Goal: Task Accomplishment & Management: Use online tool/utility

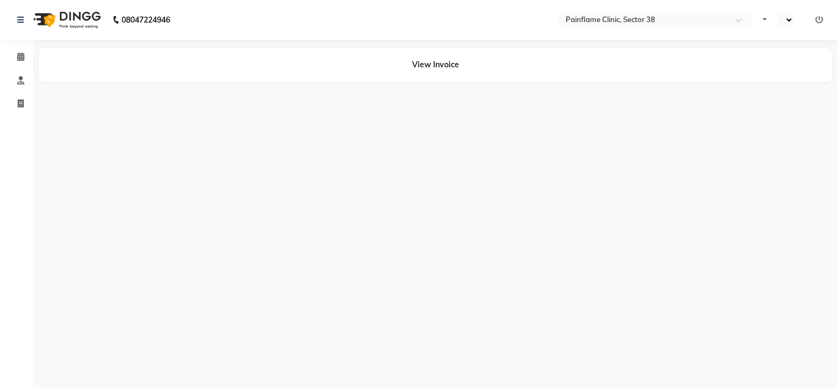
select select "en"
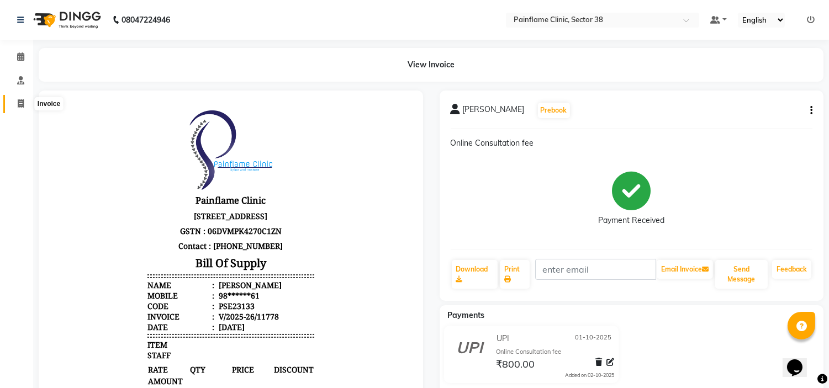
click at [18, 107] on icon at bounding box center [21, 103] width 6 height 8
select select "service"
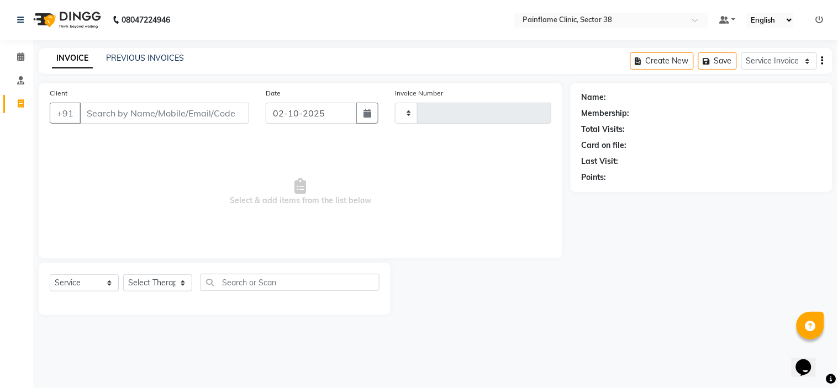
type input "11780"
select select "3964"
click at [122, 57] on link "PREVIOUS INVOICES" at bounding box center [145, 58] width 78 height 10
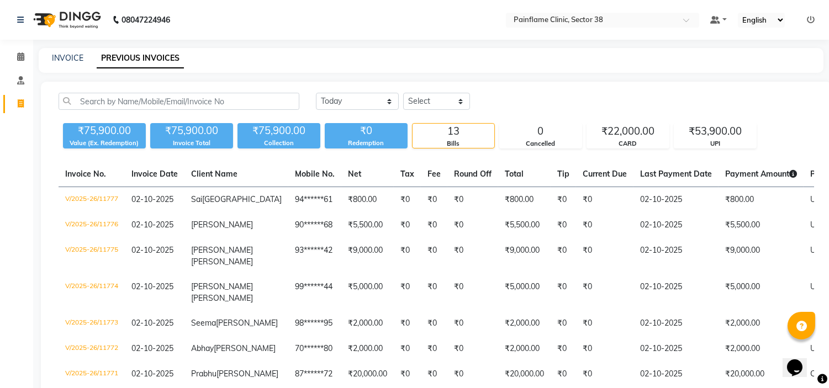
click at [52, 63] on div "INVOICE" at bounding box center [67, 58] width 31 height 12
click at [61, 56] on link "INVOICE" at bounding box center [67, 58] width 31 height 10
select select "3964"
select select "service"
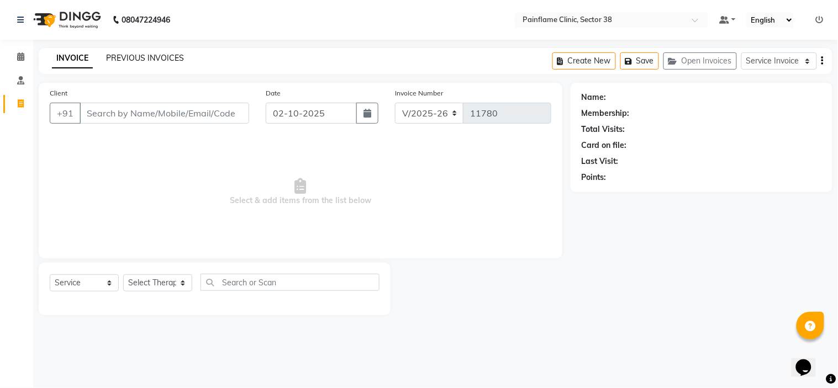
click at [141, 55] on link "PREVIOUS INVOICES" at bounding box center [145, 58] width 78 height 10
